Goal: Contribute content

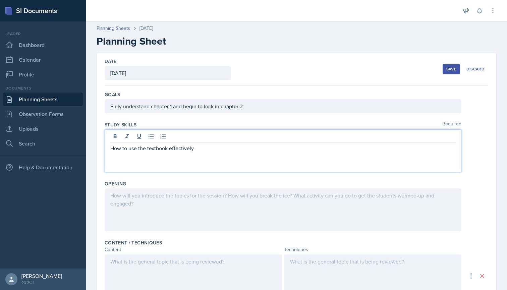
click at [146, 200] on div at bounding box center [283, 209] width 357 height 43
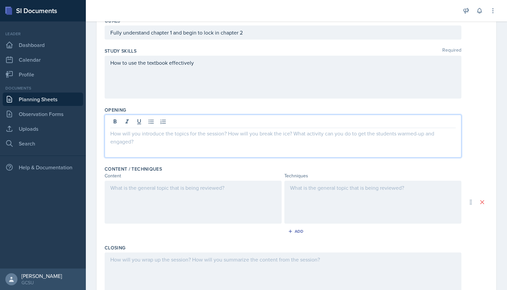
scroll to position [74, 0]
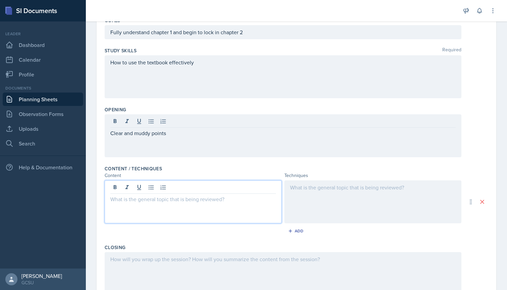
click at [143, 189] on div at bounding box center [193, 201] width 177 height 43
click at [311, 194] on div at bounding box center [372, 201] width 177 height 43
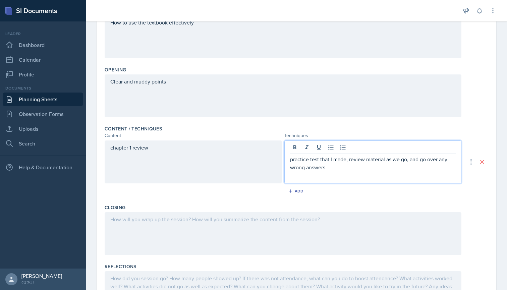
scroll to position [117, 0]
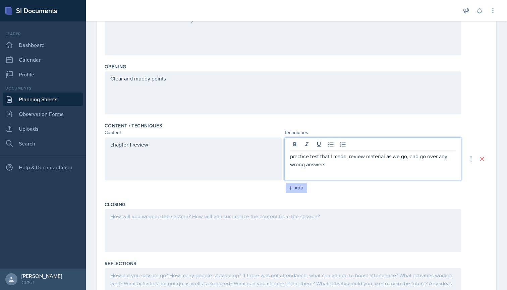
click at [293, 186] on div "Add" at bounding box center [296, 187] width 14 height 5
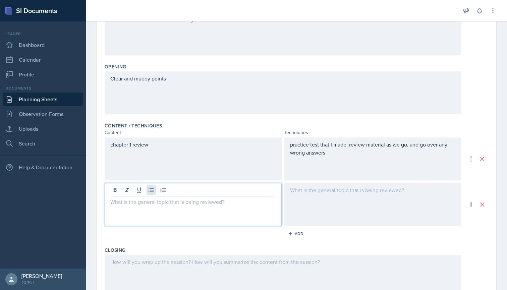
click at [153, 188] on div at bounding box center [193, 204] width 177 height 43
click at [182, 83] on div "Clear and muddy points" at bounding box center [283, 92] width 357 height 43
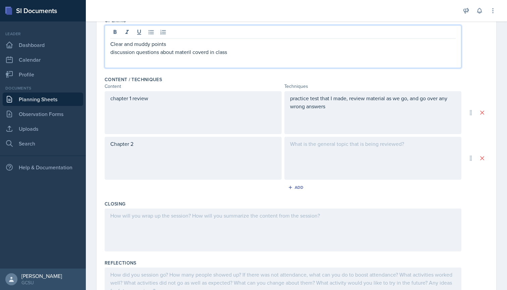
scroll to position [170, 0]
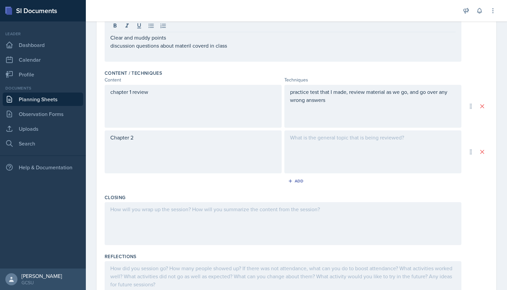
click at [333, 143] on div at bounding box center [372, 151] width 177 height 43
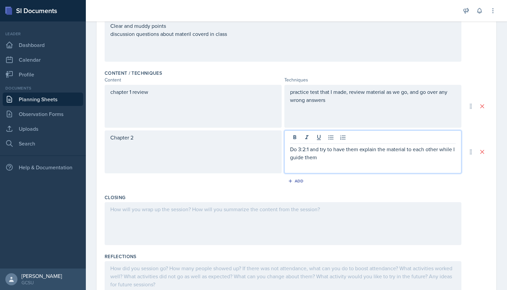
click at [289, 148] on div "Do 3:2:1 and try to have them explain the material to each other while I guide …" at bounding box center [372, 151] width 177 height 43
click at [328, 137] on icon at bounding box center [330, 137] width 5 height 4
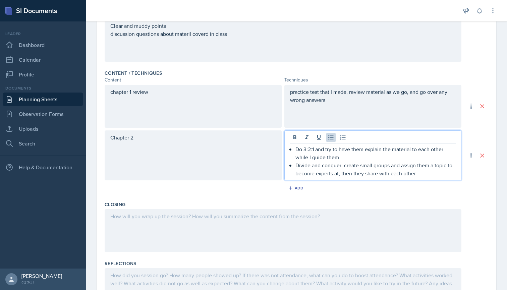
click at [355, 104] on div "practice test that I made, review material as we go, and go over any wrong answ…" at bounding box center [372, 106] width 177 height 43
